Goal: Check status: Check status

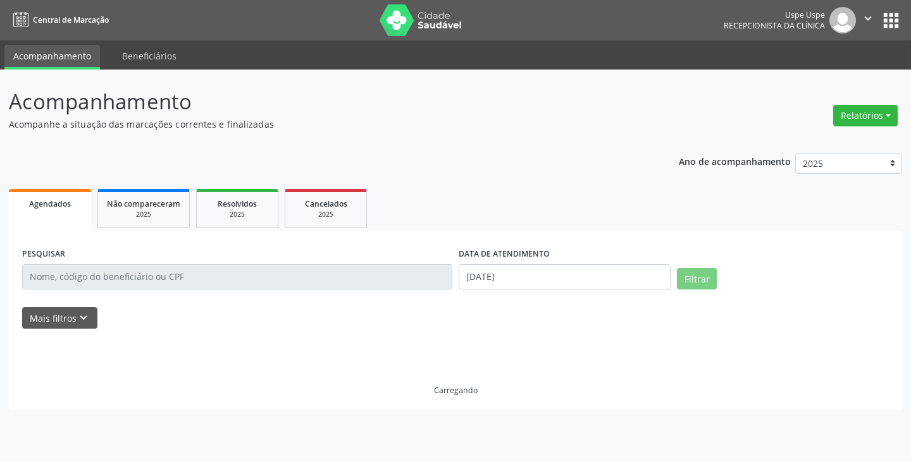
select select "9"
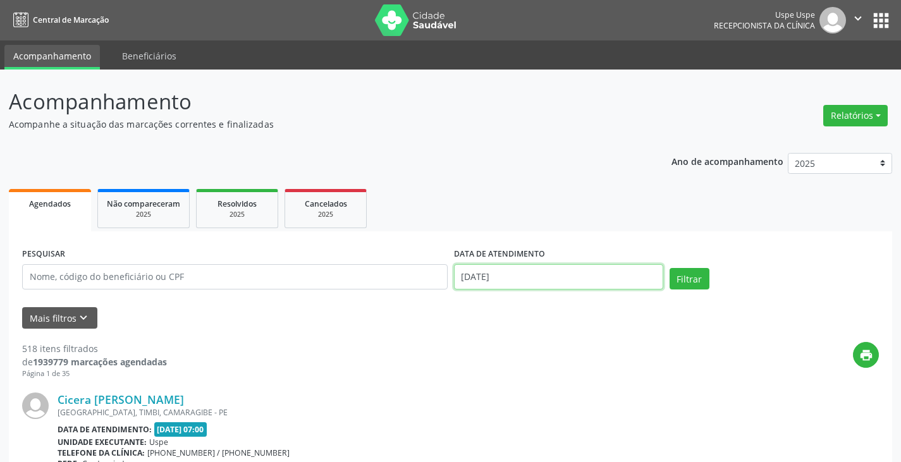
click at [467, 271] on input "[DATE]" at bounding box center [558, 276] width 209 height 25
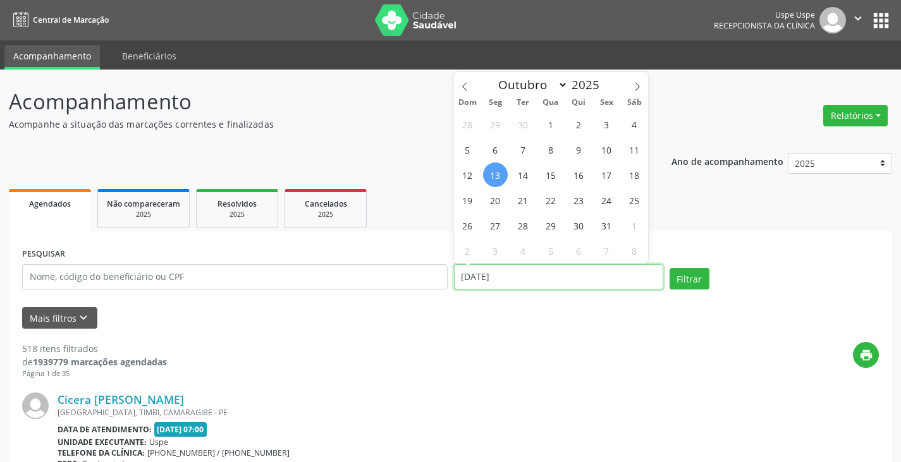
click at [469, 271] on input "[DATE]" at bounding box center [558, 276] width 209 height 25
click at [471, 278] on input "[DATE]" at bounding box center [558, 276] width 209 height 25
click at [478, 278] on input "[DATE]" at bounding box center [558, 276] width 209 height 25
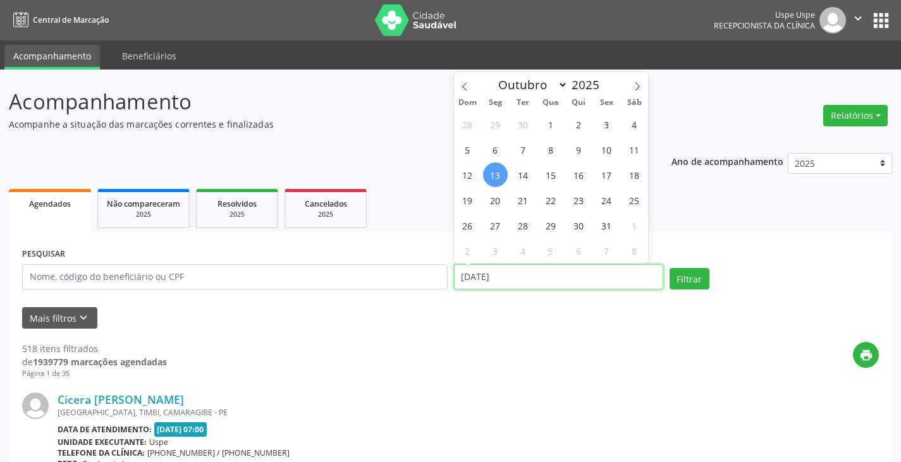
click at [479, 278] on input "[DATE]" at bounding box center [558, 276] width 209 height 25
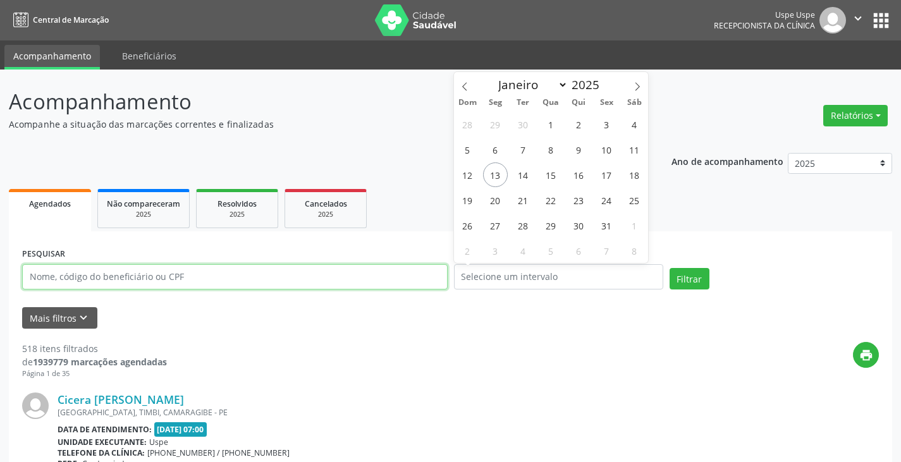
click at [161, 284] on input "text" at bounding box center [235, 276] width 426 height 25
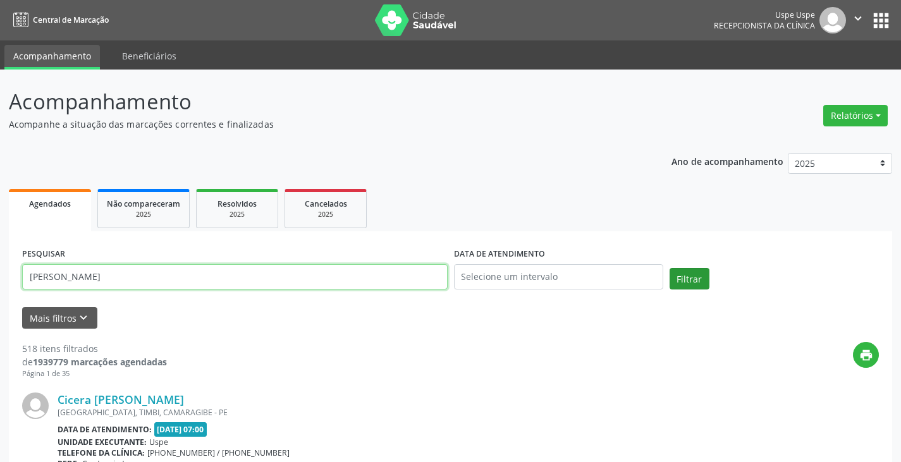
type input "[PERSON_NAME]"
click at [683, 278] on button "Filtrar" at bounding box center [690, 278] width 40 height 21
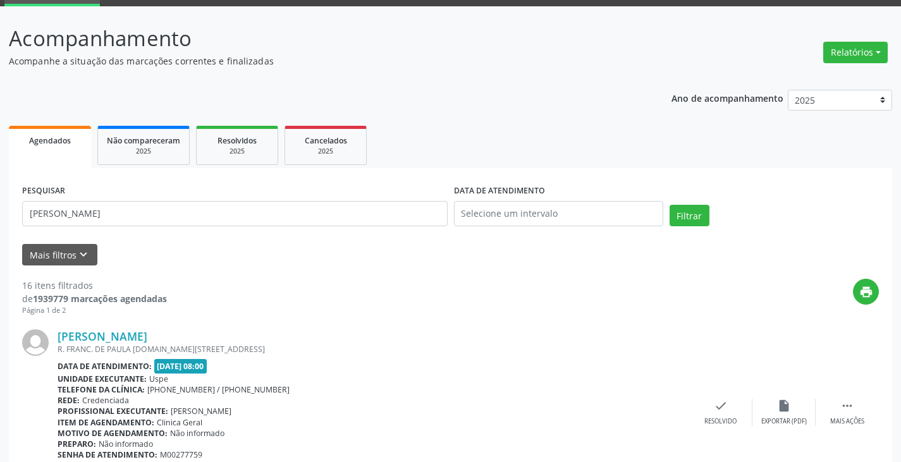
scroll to position [126, 0]
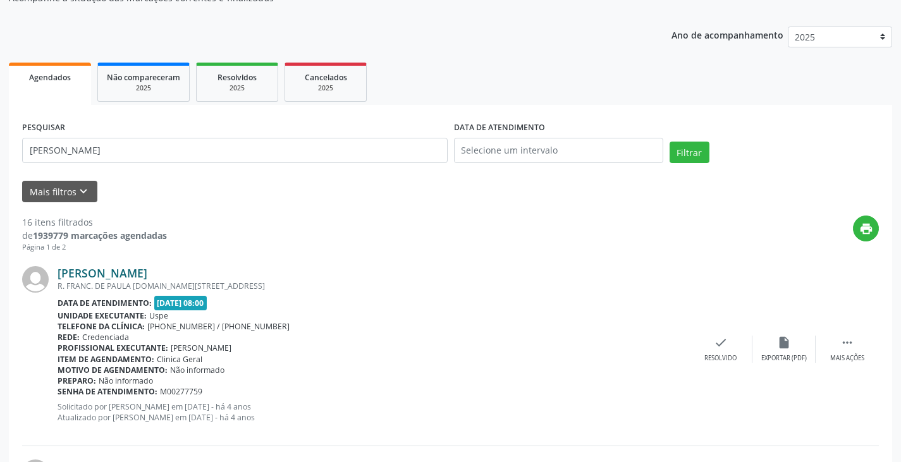
click at [147, 275] on link "[PERSON_NAME]" at bounding box center [103, 273] width 90 height 14
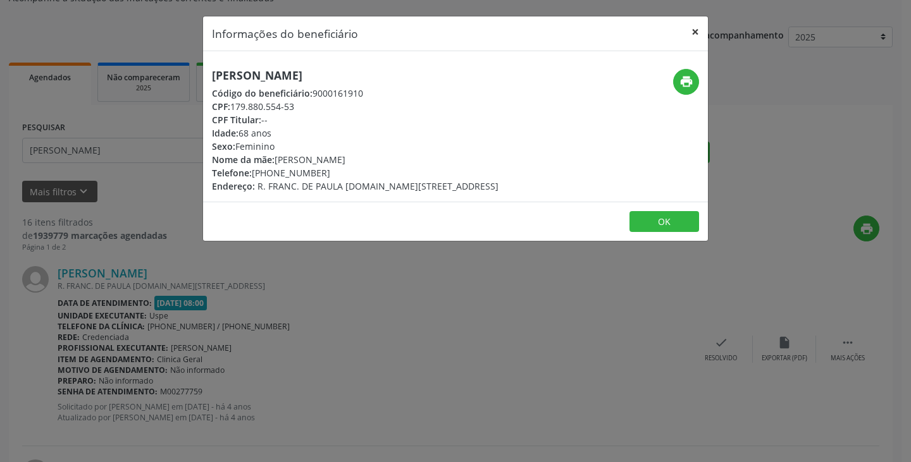
drag, startPoint x: 696, startPoint y: 32, endPoint x: 539, endPoint y: 135, distance: 187.7
click at [692, 36] on button "×" at bounding box center [694, 31] width 25 height 31
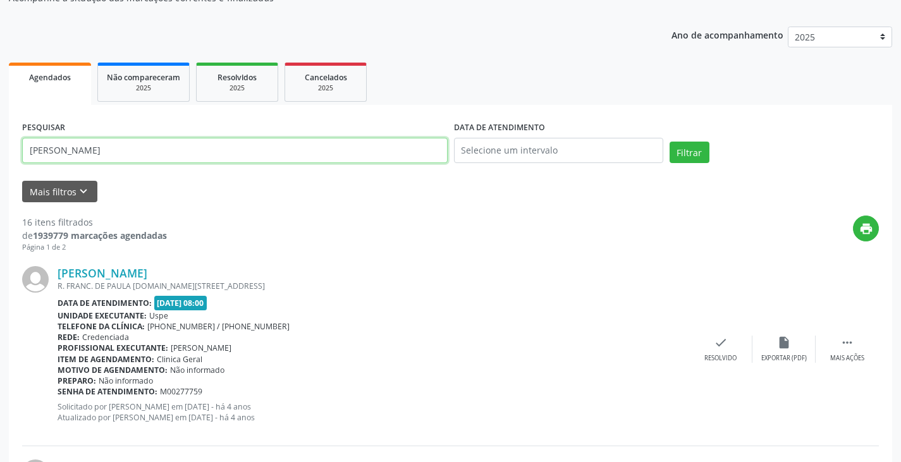
click at [246, 149] on input "[PERSON_NAME]" at bounding box center [235, 150] width 426 height 25
click at [245, 149] on input "[PERSON_NAME]" at bounding box center [235, 150] width 426 height 25
type input "edineuza [PERSON_NAME]"
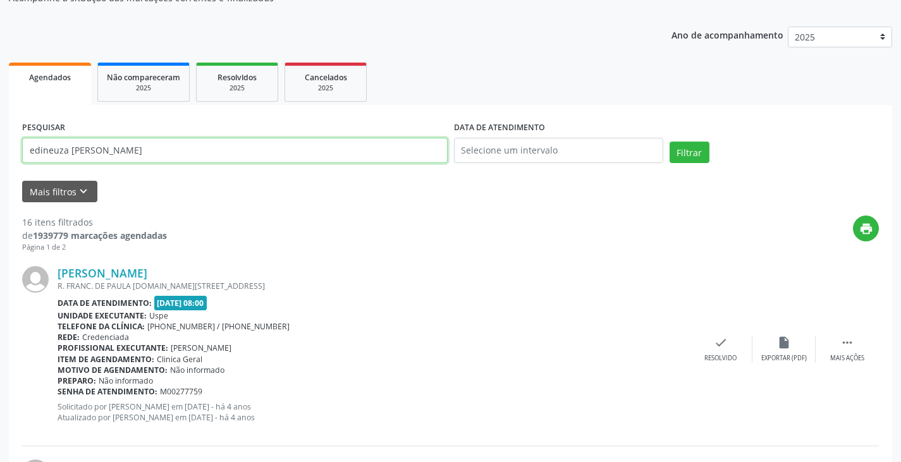
click at [670, 142] on button "Filtrar" at bounding box center [690, 152] width 40 height 21
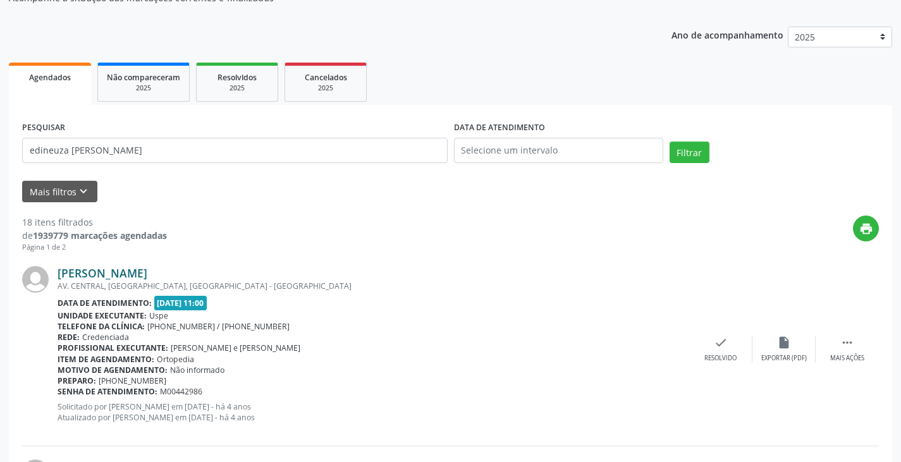
click at [138, 273] on link "[PERSON_NAME]" at bounding box center [103, 273] width 90 height 14
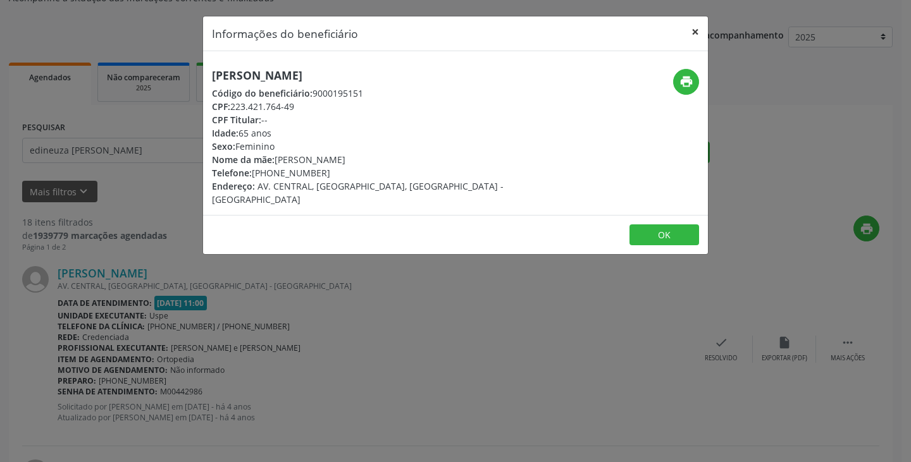
click at [698, 36] on button "×" at bounding box center [694, 31] width 25 height 31
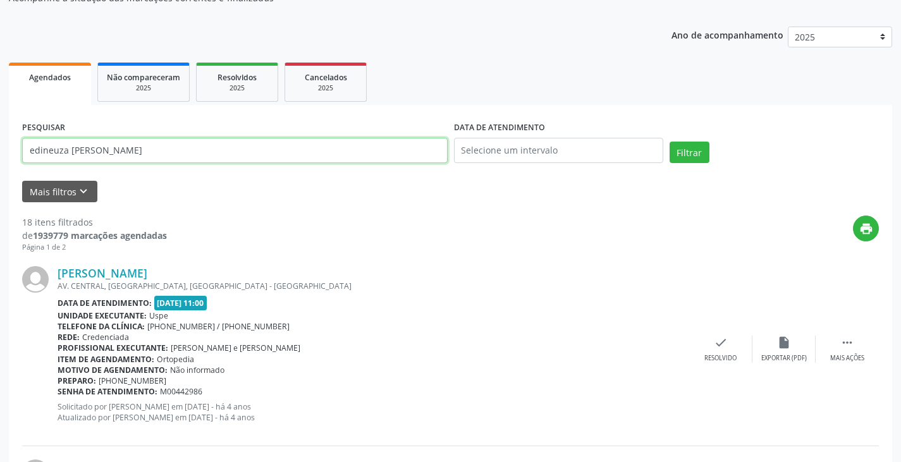
click at [173, 152] on input "edineuza [PERSON_NAME]" at bounding box center [235, 150] width 426 height 25
type input "[PERSON_NAME]"
click at [670, 142] on button "Filtrar" at bounding box center [690, 152] width 40 height 21
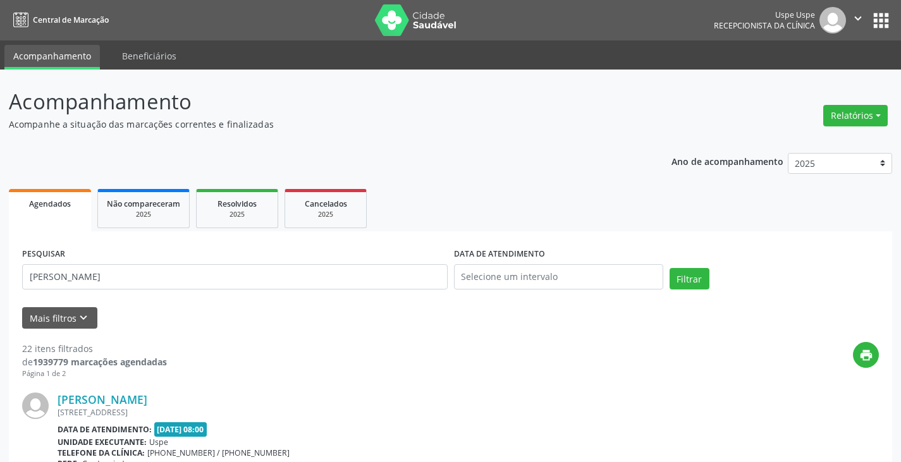
scroll to position [63, 0]
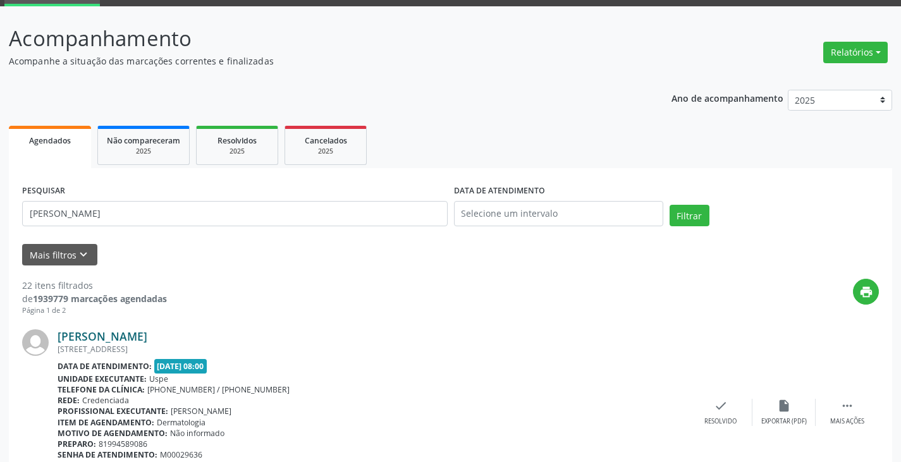
click at [147, 334] on link "[PERSON_NAME]" at bounding box center [103, 336] width 90 height 14
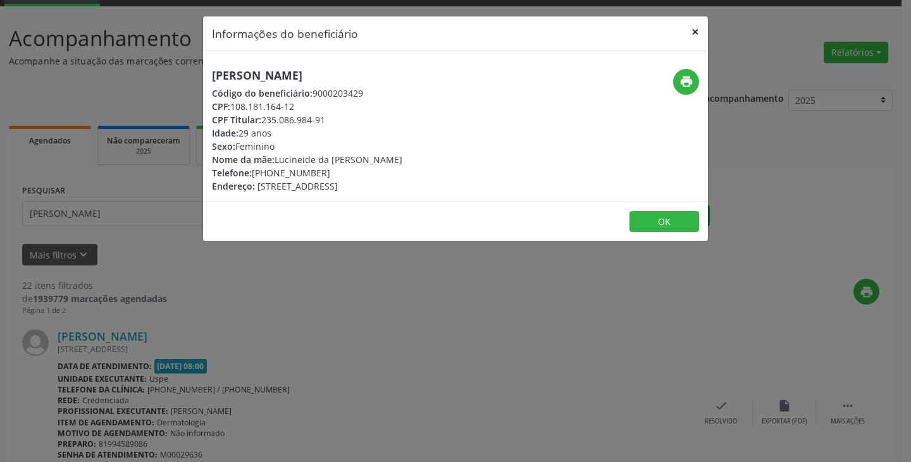
click at [695, 32] on button "×" at bounding box center [694, 31] width 25 height 31
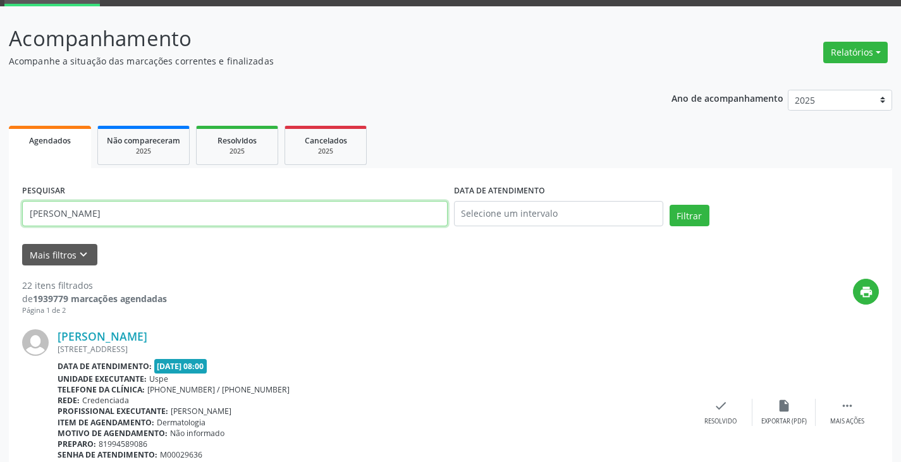
click at [271, 211] on input "[PERSON_NAME]" at bounding box center [235, 213] width 426 height 25
drag, startPoint x: 271, startPoint y: 211, endPoint x: 267, endPoint y: 195, distance: 16.7
click at [268, 209] on input "[PERSON_NAME]" at bounding box center [235, 213] width 426 height 25
click at [670, 205] on button "Filtrar" at bounding box center [690, 215] width 40 height 21
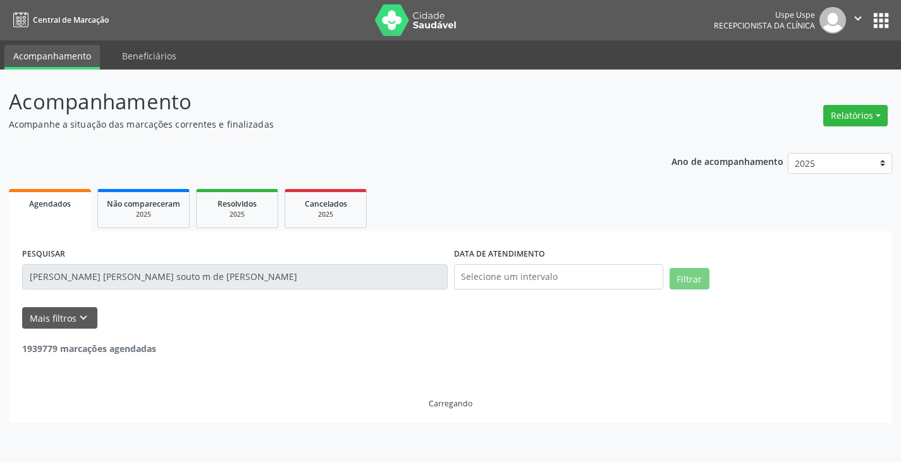
scroll to position [0, 0]
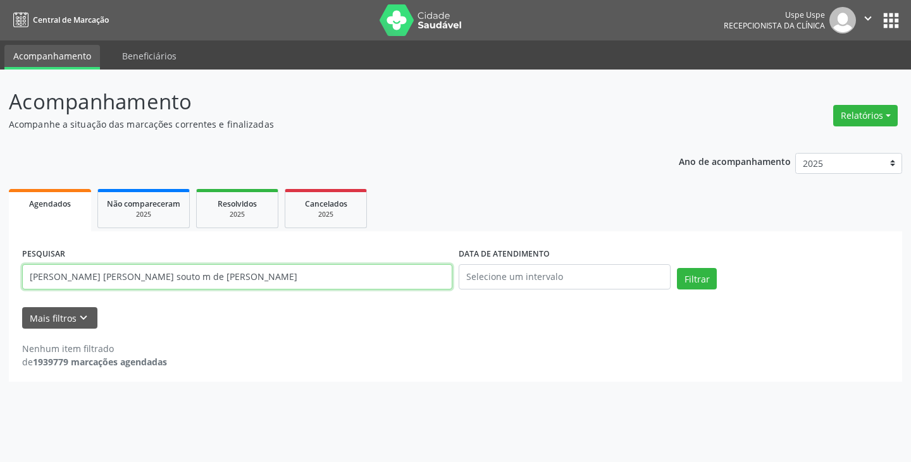
click at [92, 281] on input "[PERSON_NAME] [PERSON_NAME] souto m de [PERSON_NAME]" at bounding box center [237, 276] width 430 height 25
click at [162, 280] on input "[PERSON_NAME] [PERSON_NAME] souto m de [PERSON_NAME]" at bounding box center [237, 276] width 430 height 25
click at [157, 280] on input "[PERSON_NAME] [PERSON_NAME] souto m de [PERSON_NAME]" at bounding box center [237, 276] width 430 height 25
type input "[PERSON_NAME] [PERSON_NAME]"
click at [677, 268] on button "Filtrar" at bounding box center [697, 278] width 40 height 21
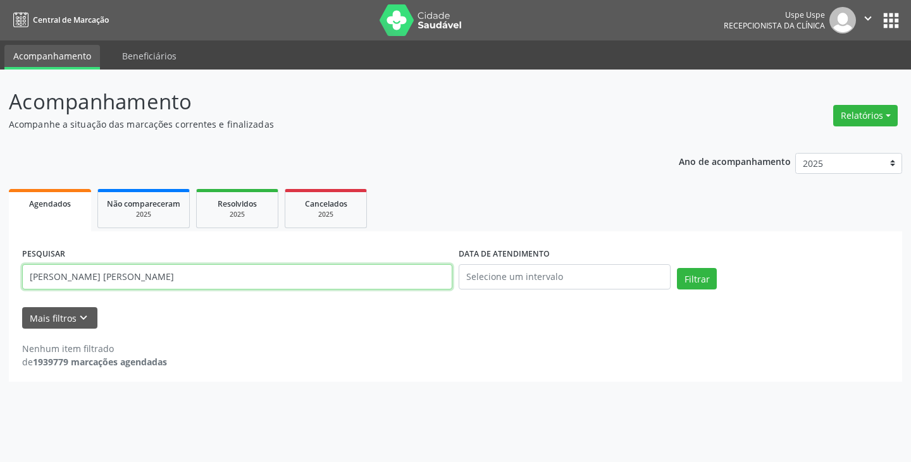
click at [191, 273] on input "[PERSON_NAME] [PERSON_NAME]" at bounding box center [237, 276] width 430 height 25
type input "[PERSON_NAME]"
click at [677, 268] on button "Filtrar" at bounding box center [697, 278] width 40 height 21
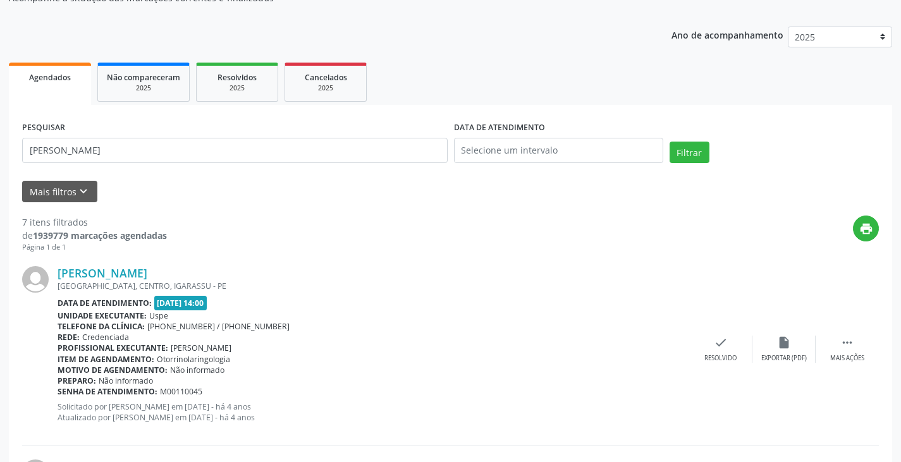
scroll to position [190, 0]
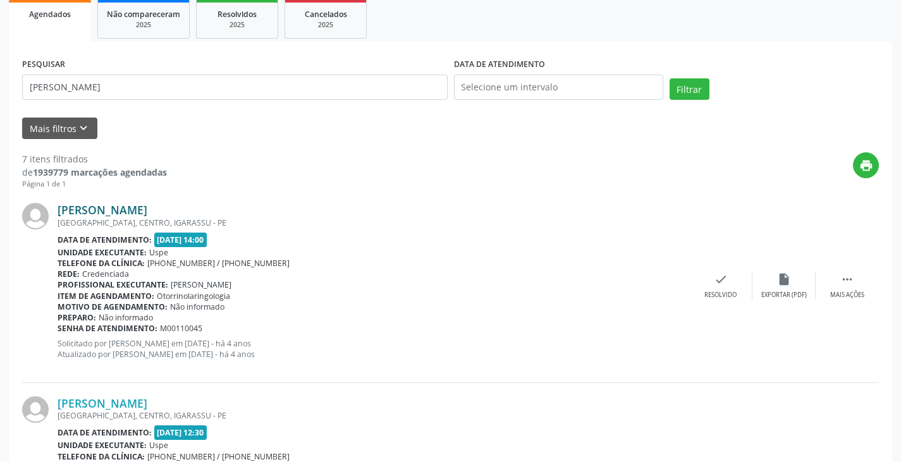
click at [147, 203] on link "[PERSON_NAME]" at bounding box center [103, 210] width 90 height 14
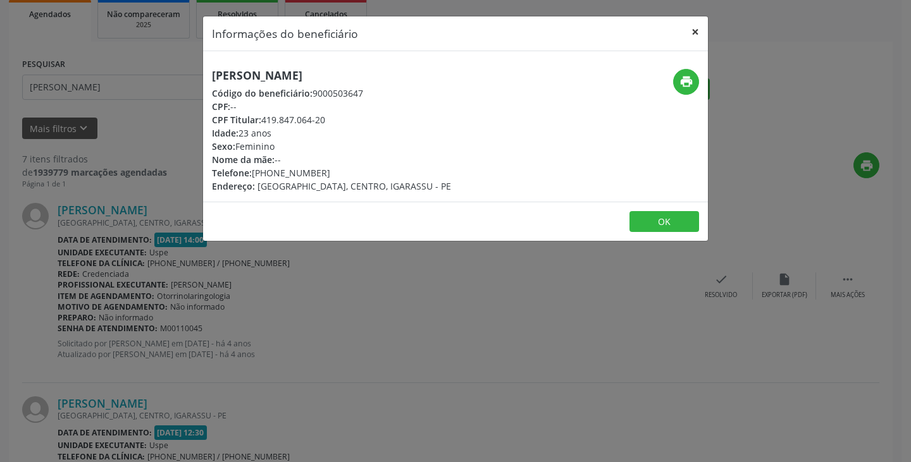
click at [699, 38] on button "×" at bounding box center [694, 31] width 25 height 31
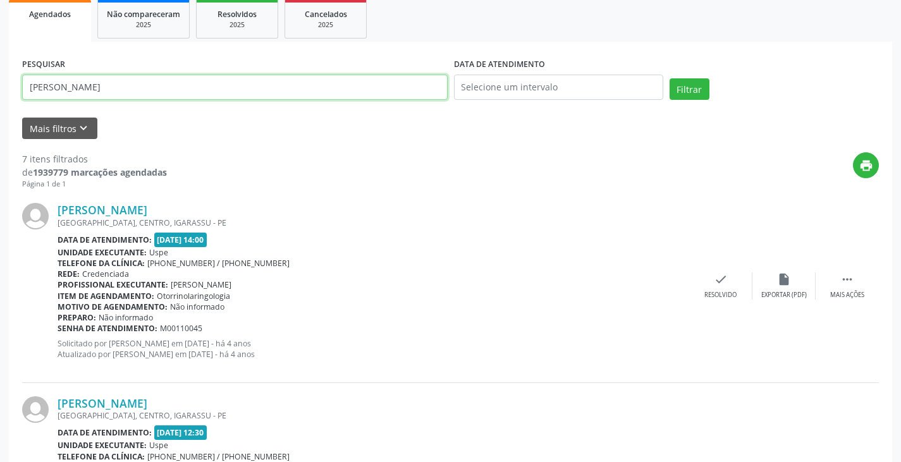
click at [199, 82] on input "[PERSON_NAME]" at bounding box center [235, 87] width 426 height 25
type input "[PERSON_NAME]"
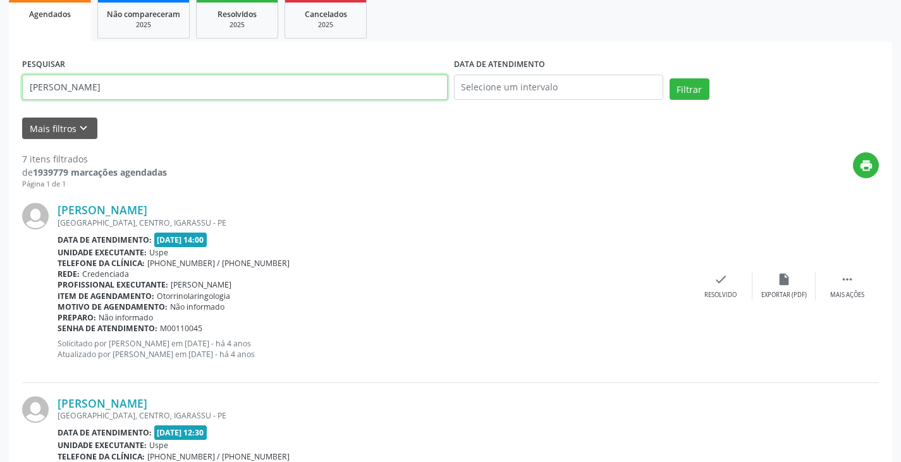
click at [670, 78] on button "Filtrar" at bounding box center [690, 88] width 40 height 21
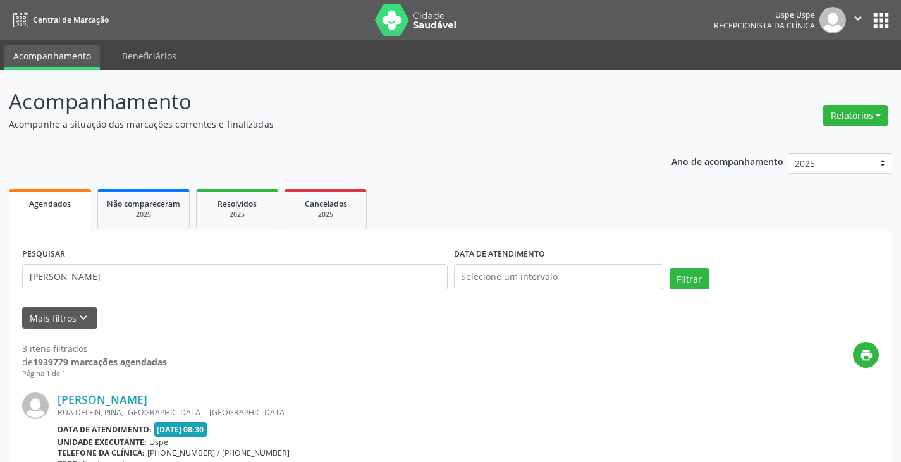
scroll to position [126, 0]
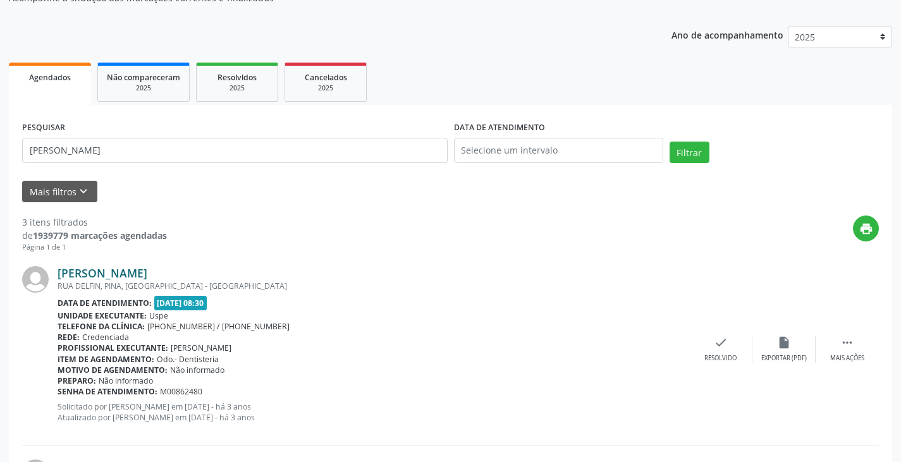
click at [147, 273] on link "[PERSON_NAME]" at bounding box center [103, 273] width 90 height 14
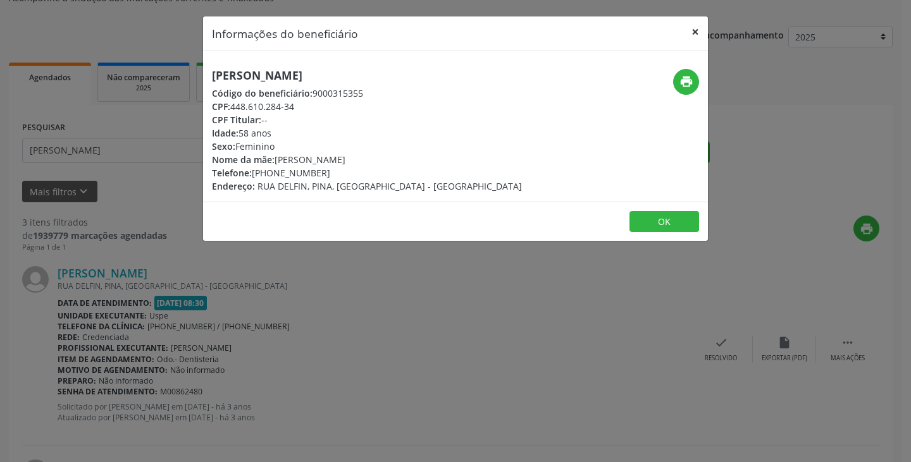
click at [699, 32] on button "×" at bounding box center [694, 31] width 25 height 31
